Goal: Transaction & Acquisition: Purchase product/service

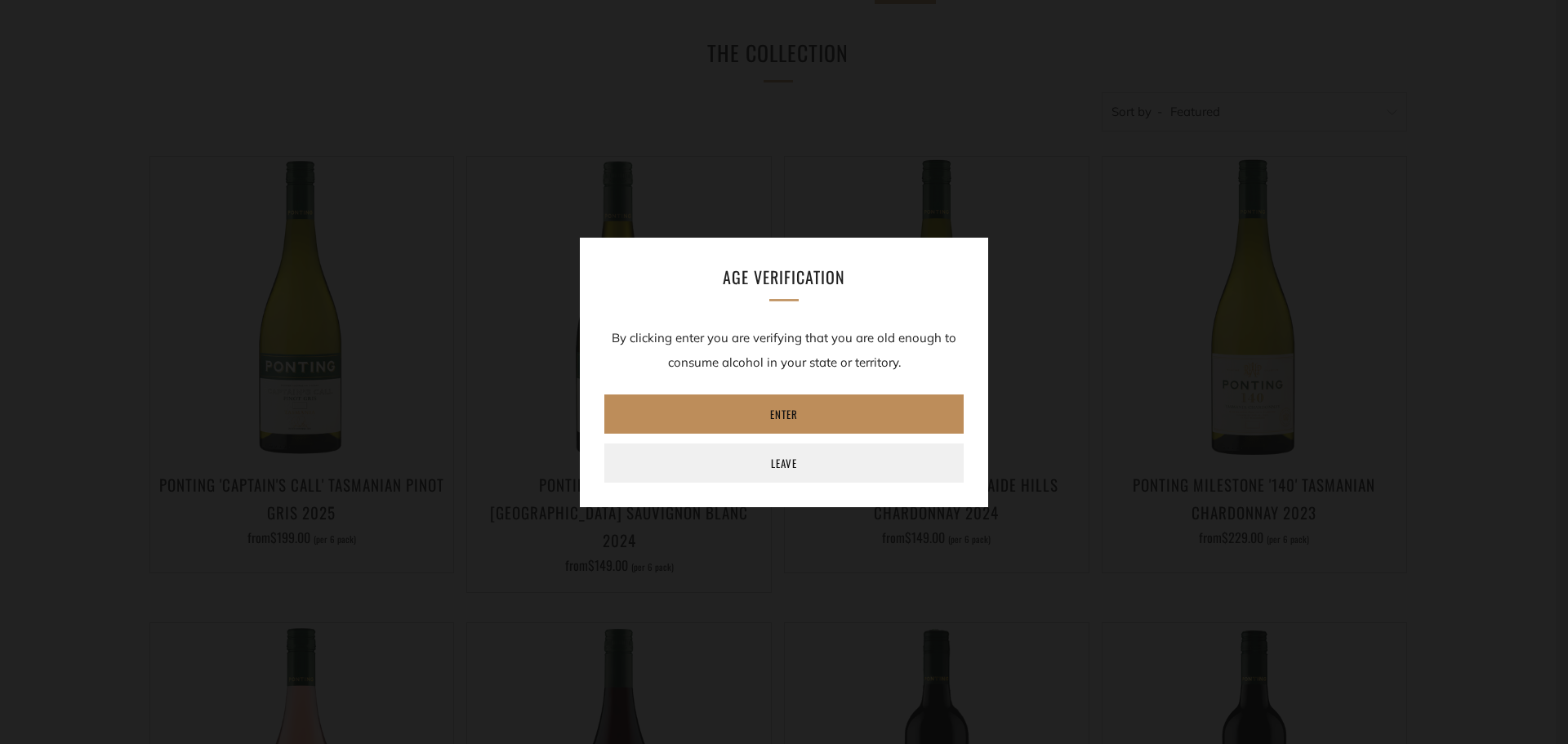
click at [819, 412] on link "Enter" at bounding box center [784, 413] width 359 height 39
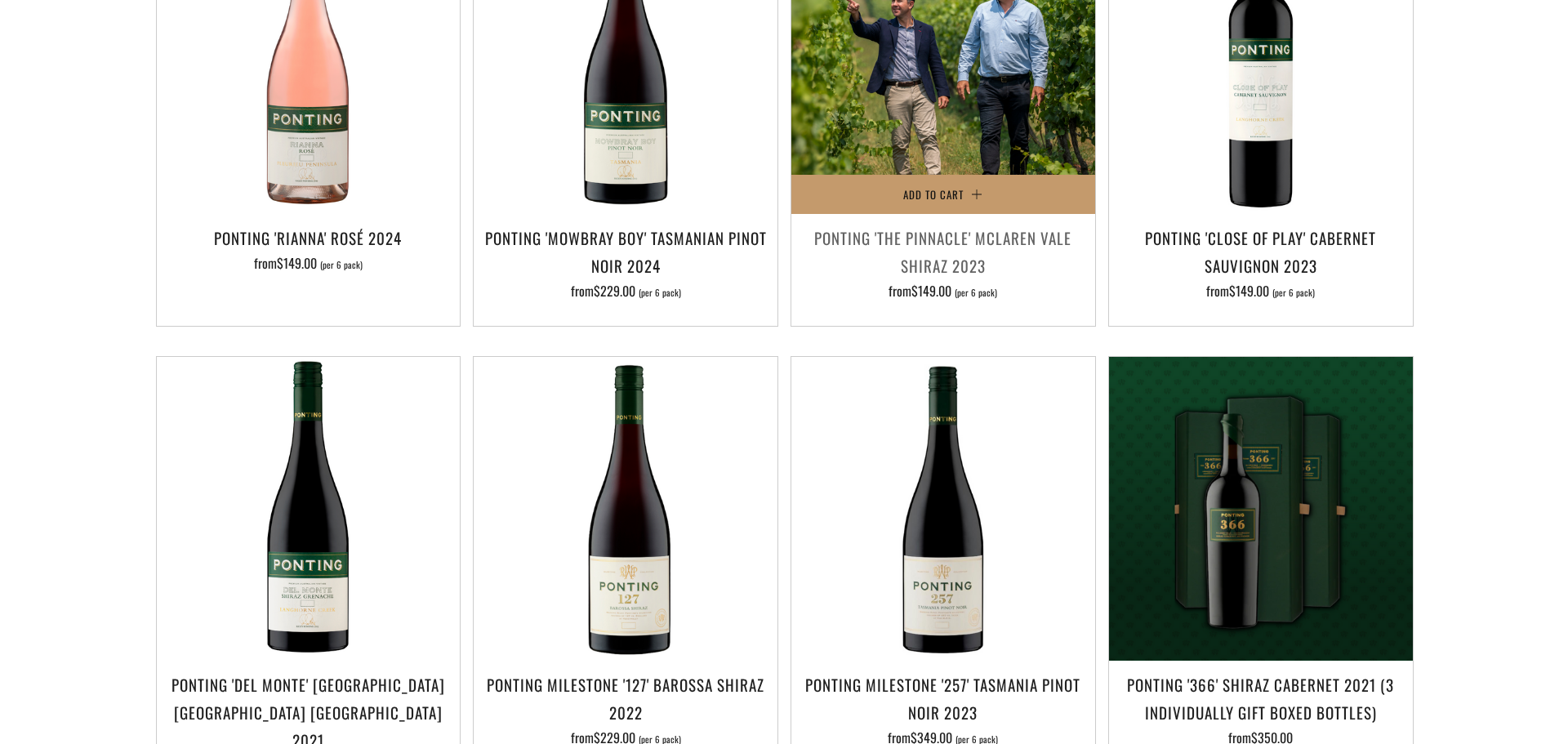
scroll to position [980, 0]
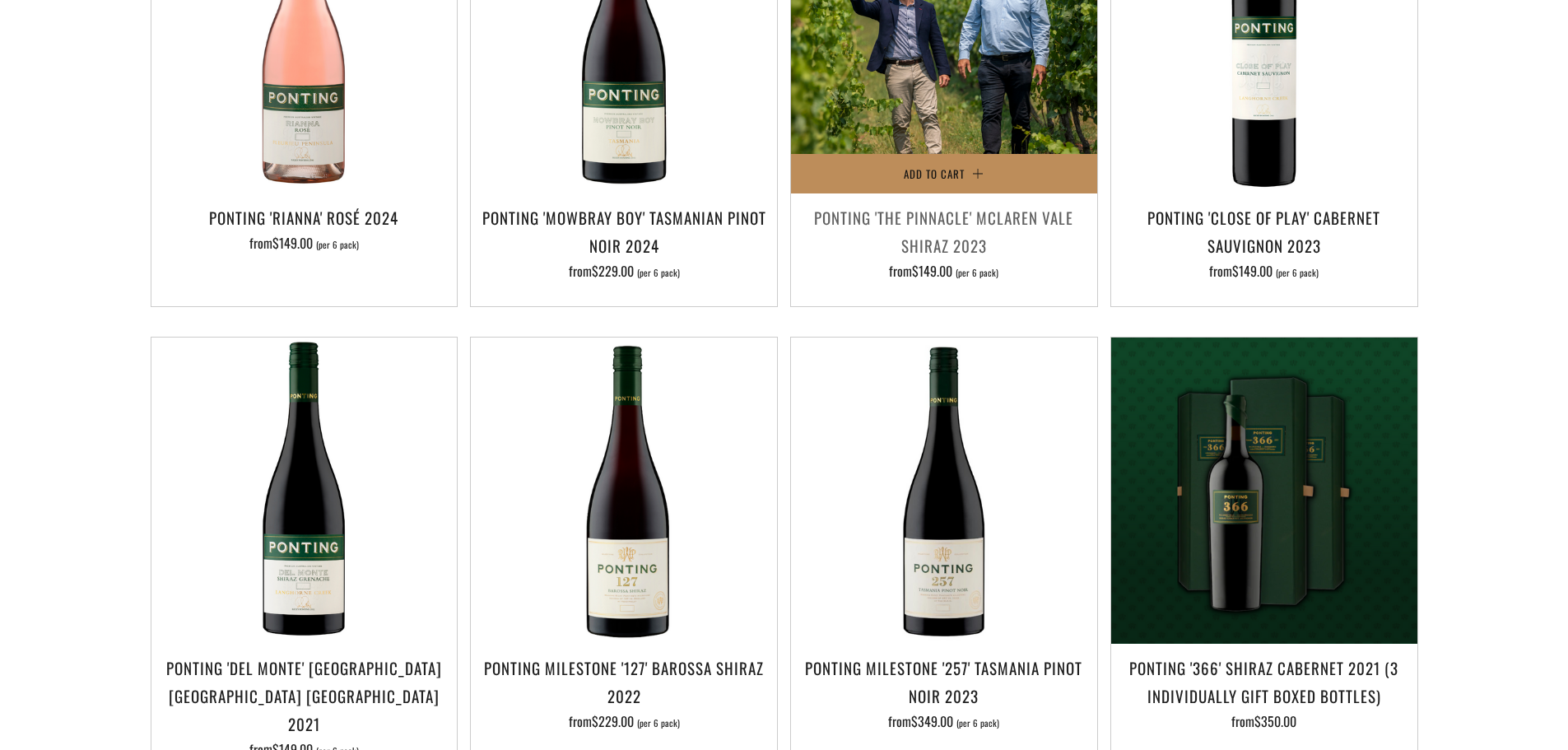
click at [963, 166] on span "Add to Cart" at bounding box center [934, 174] width 61 height 17
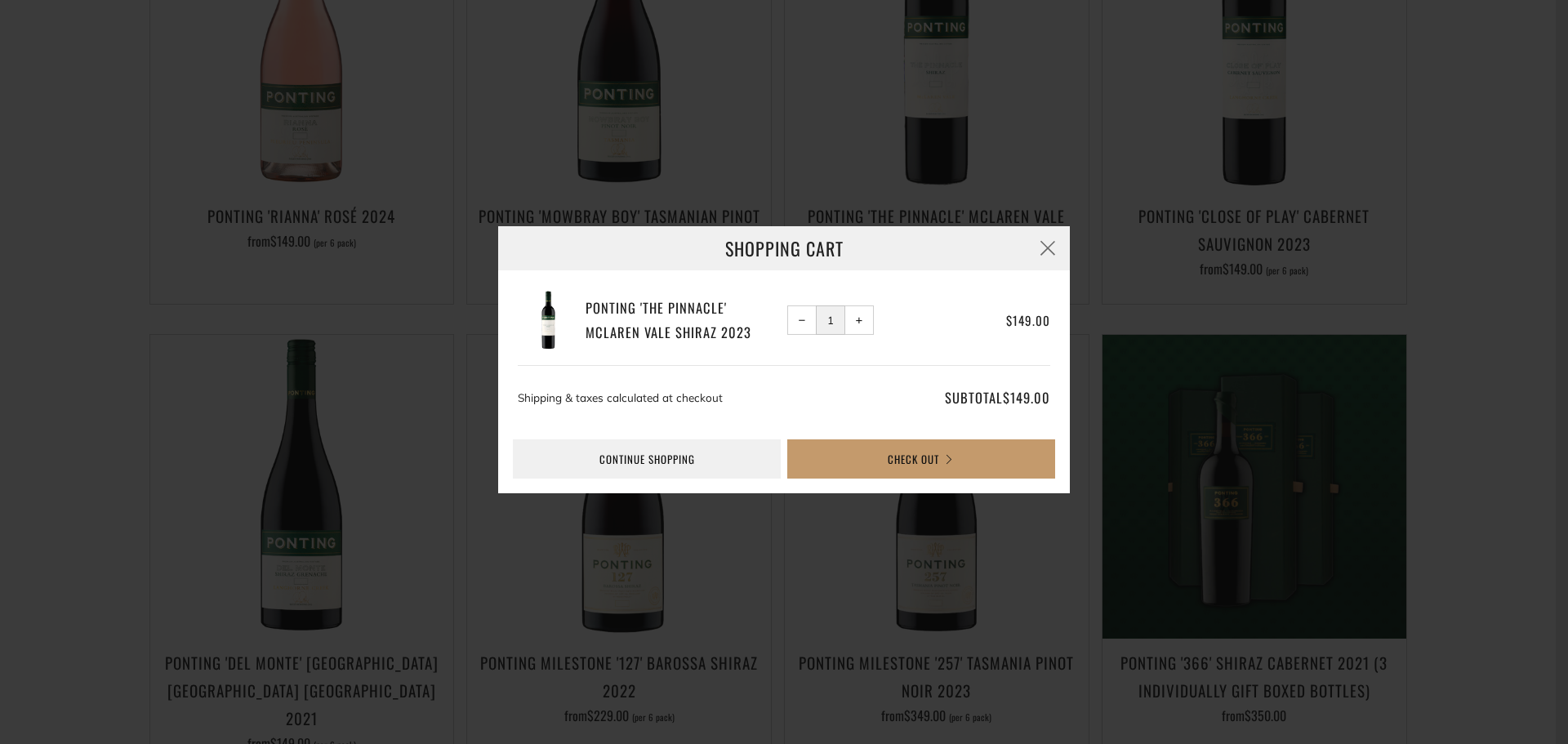
drag, startPoint x: 861, startPoint y: 314, endPoint x: 863, endPoint y: 331, distance: 17.1
click at [861, 317] on span "+" at bounding box center [859, 320] width 7 height 7
click at [855, 320] on span "+" at bounding box center [859, 320] width 7 height 7
click at [798, 323] on span "−" at bounding box center [802, 320] width 7 height 7
click at [881, 456] on button "Check Out" at bounding box center [920, 458] width 268 height 39
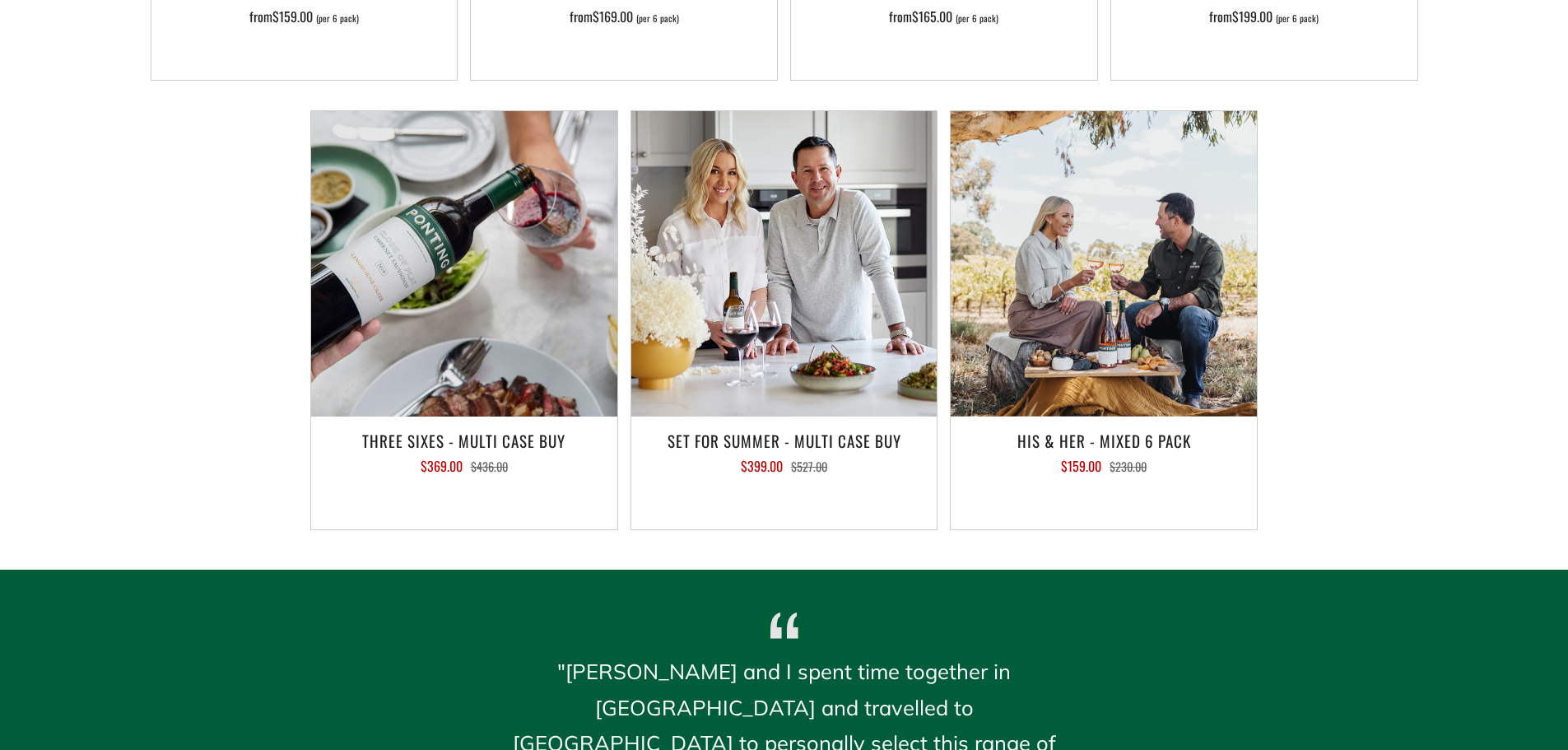
scroll to position [1482, 0]
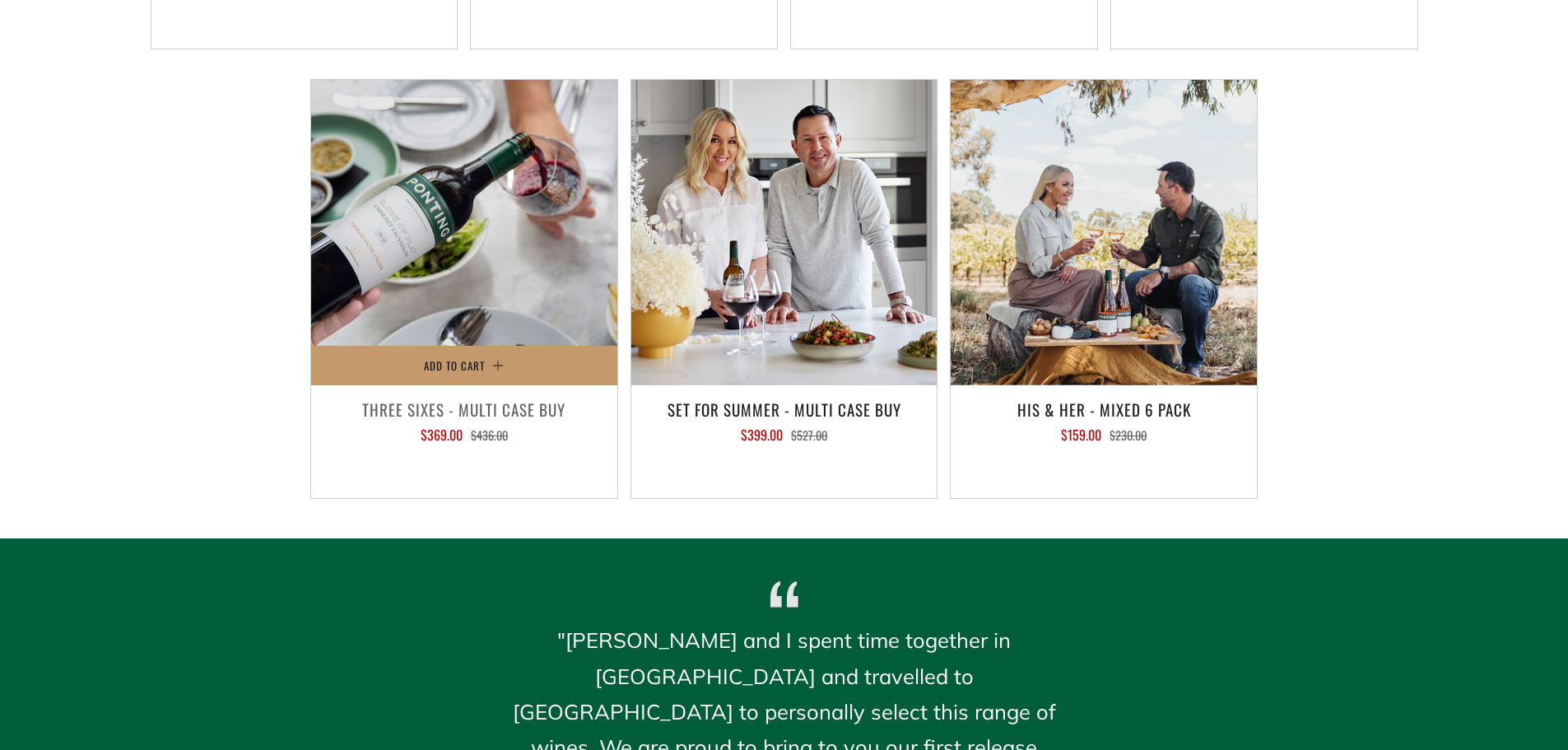
click at [484, 412] on h3 "Three Sixes - Multi Case Buy" at bounding box center [464, 409] width 290 height 28
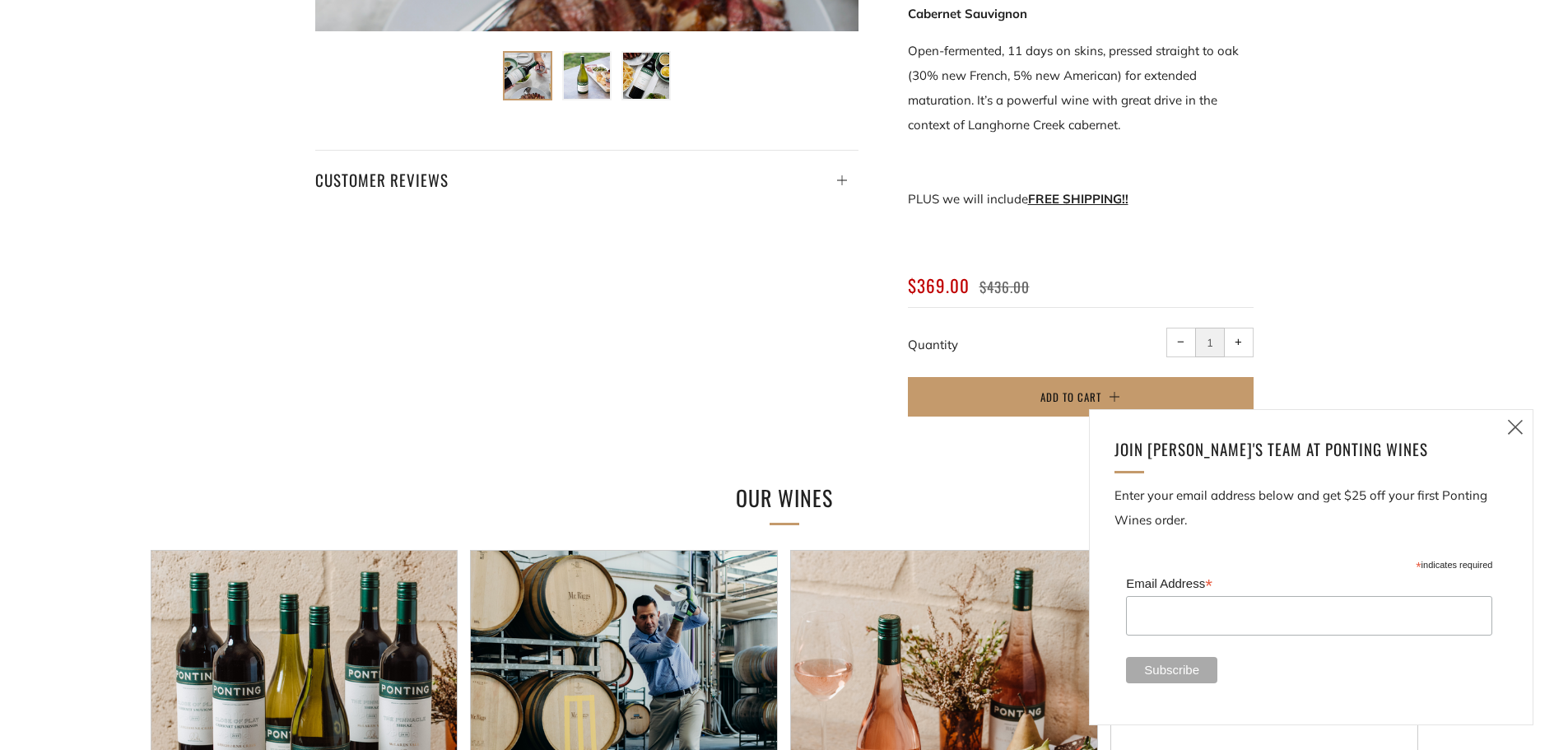
scroll to position [823, 0]
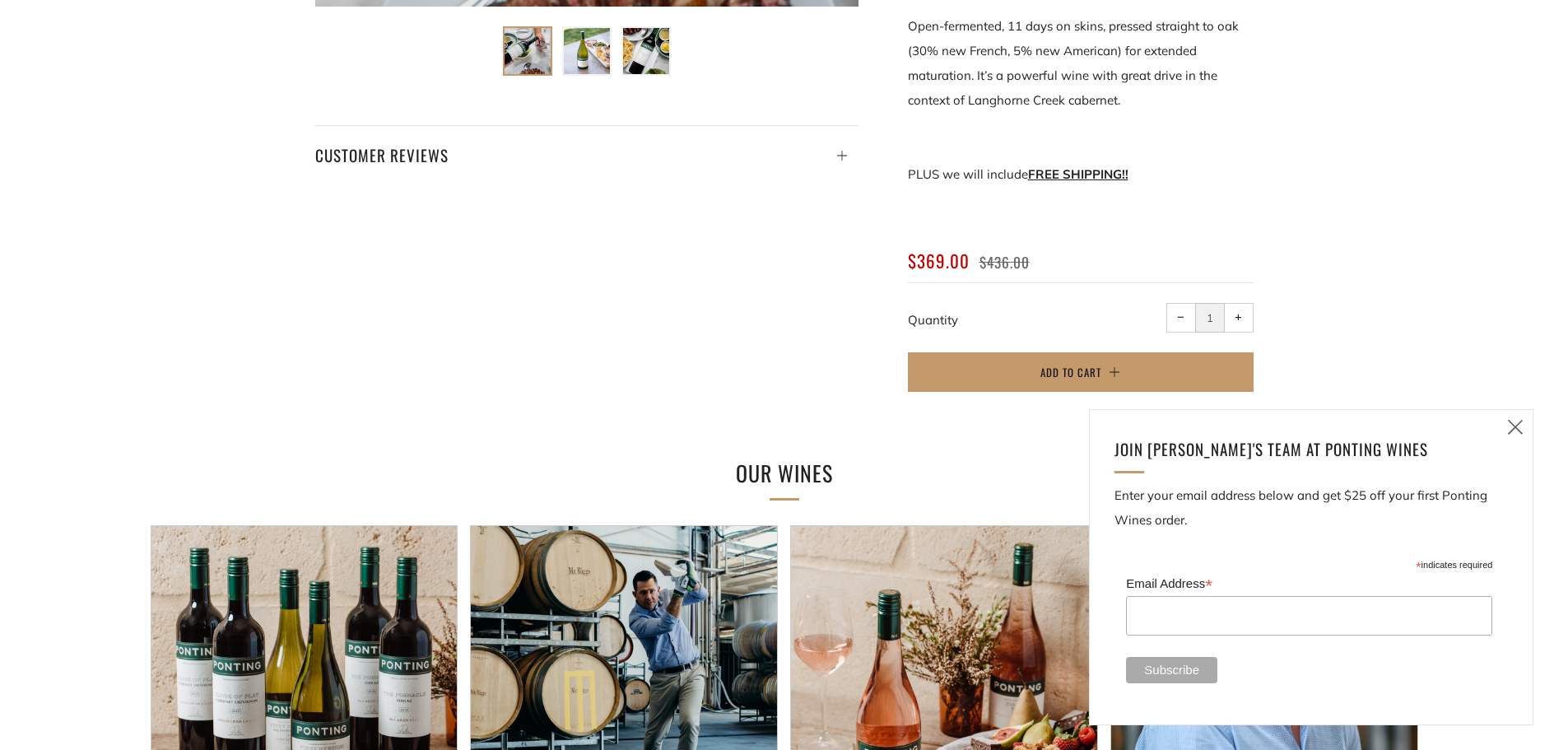
click at [1513, 424] on icon at bounding box center [1515, 427] width 20 height 21
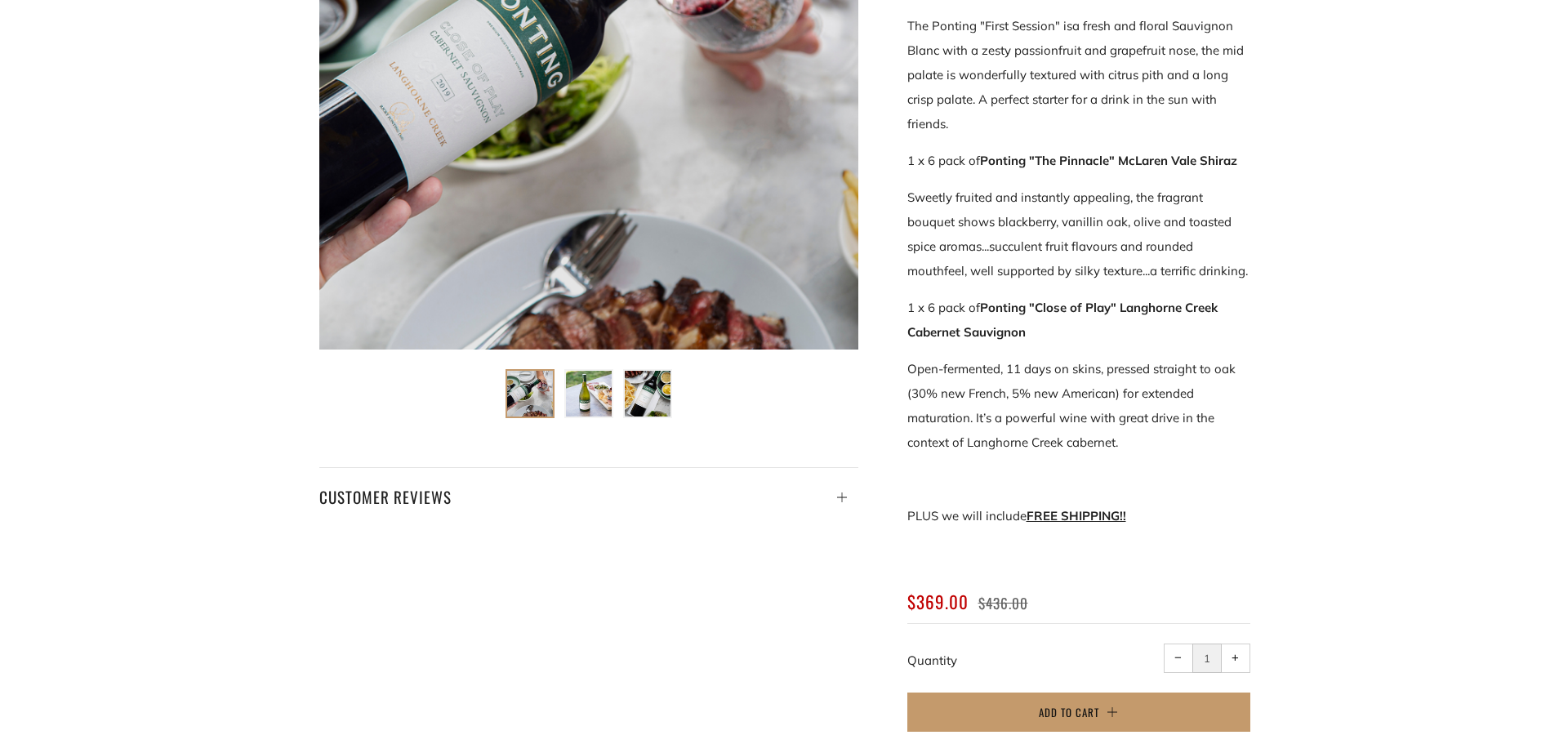
scroll to position [490, 0]
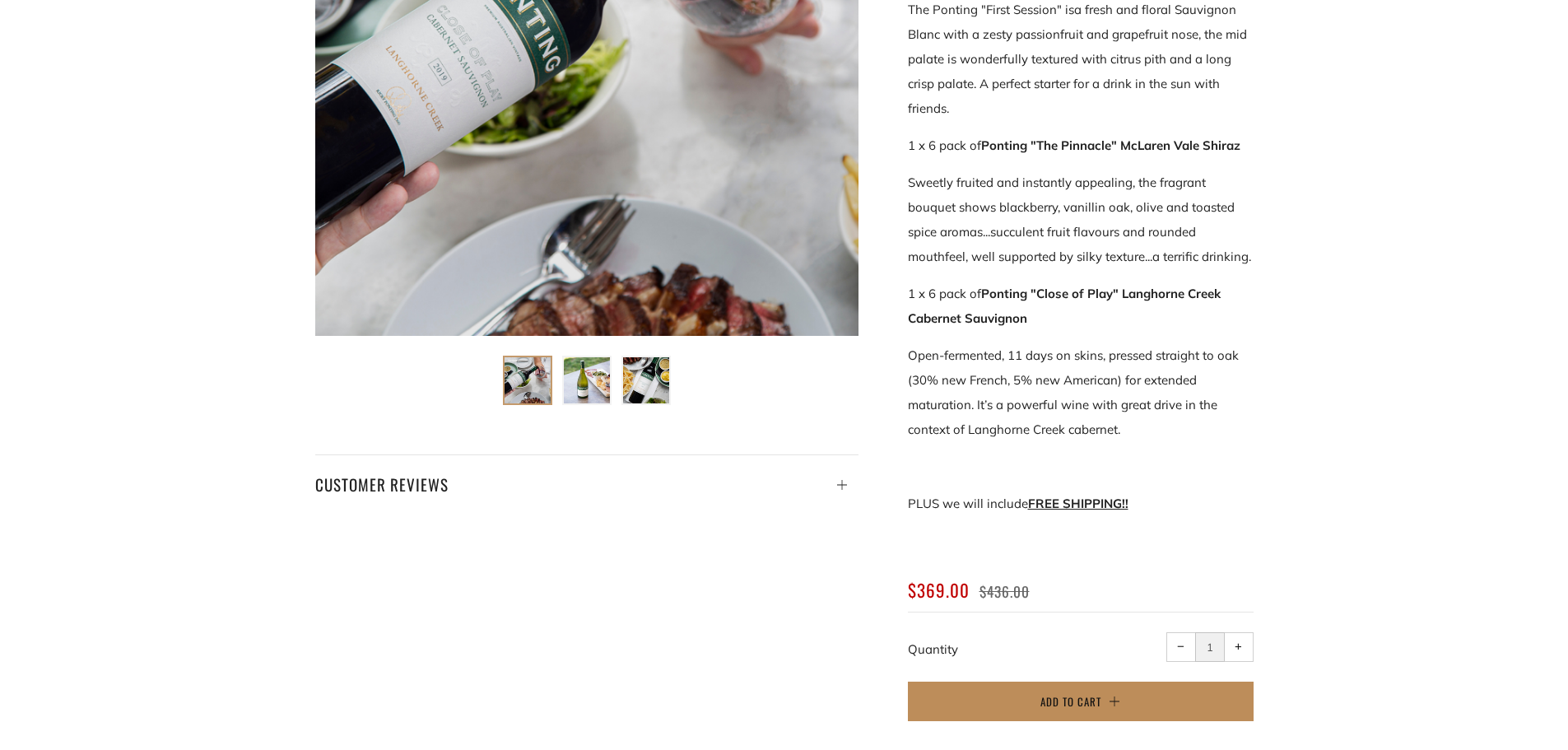
click at [1082, 704] on span "Add to Cart" at bounding box center [1071, 701] width 61 height 17
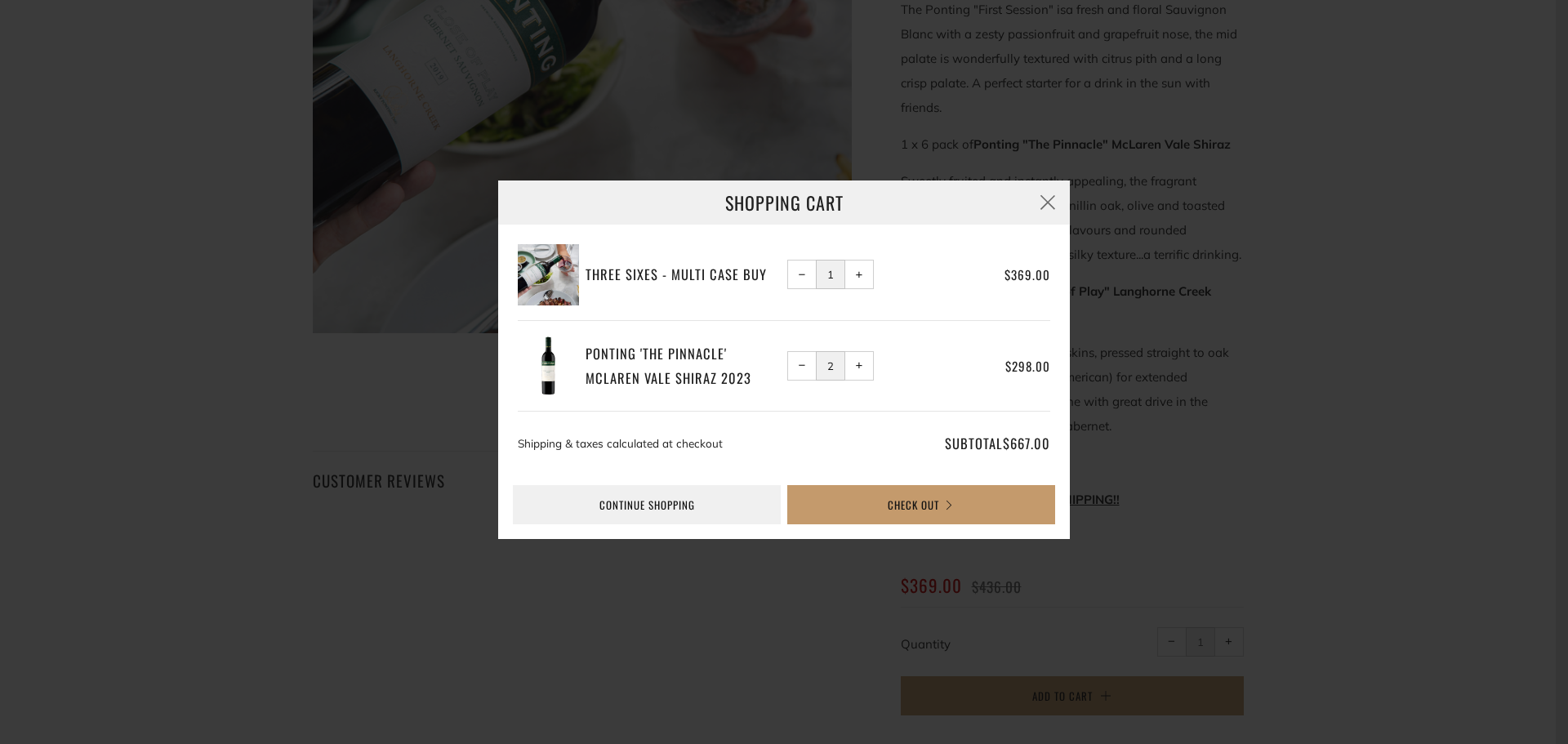
click at [797, 368] on button "− Reduce item quantity by one" at bounding box center [802, 366] width 29 height 29
click at [797, 369] on button "− Reduce item quantity by one" at bounding box center [802, 366] width 29 height 29
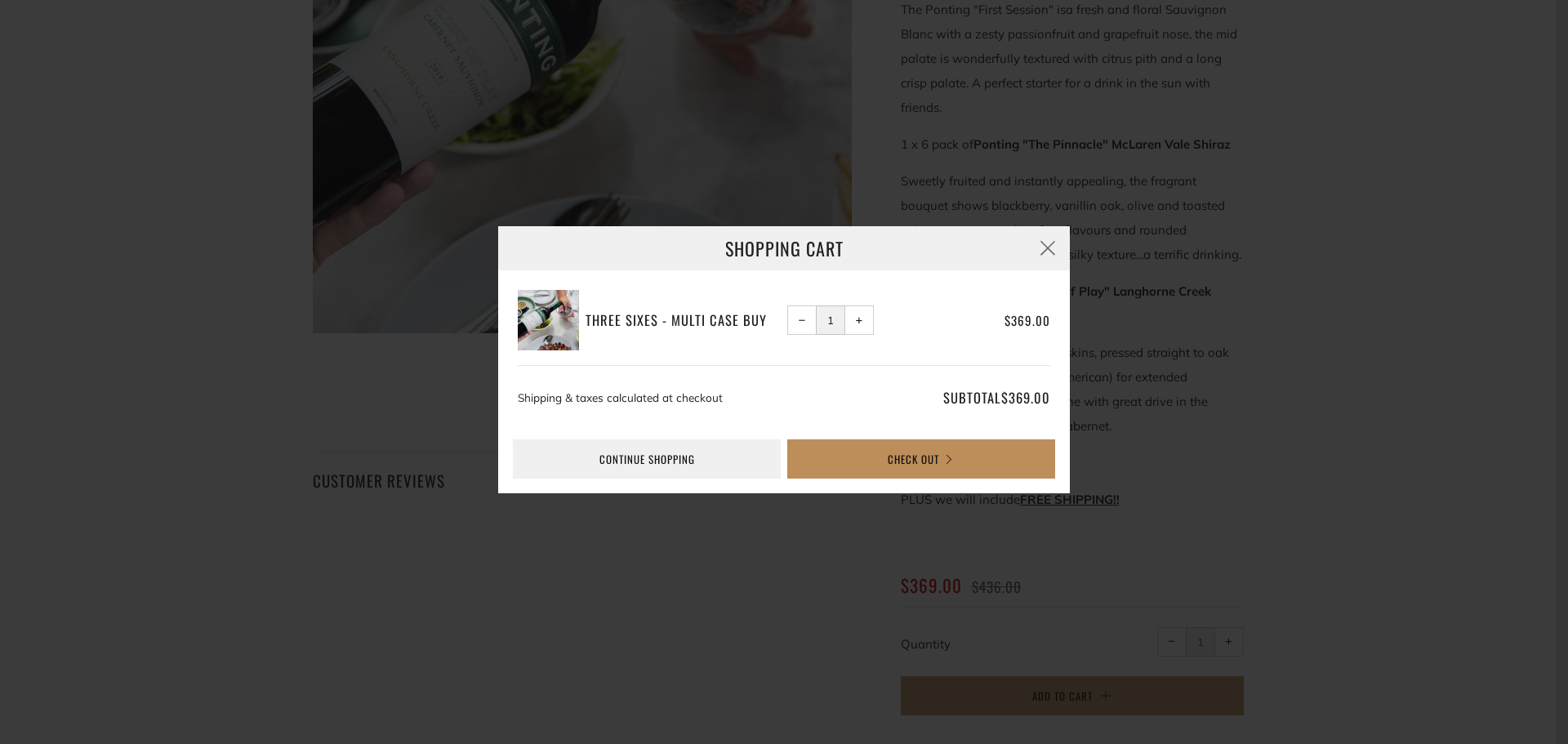
click at [857, 458] on button "Check Out" at bounding box center [920, 458] width 268 height 39
